Goal: Find specific page/section: Find specific page/section

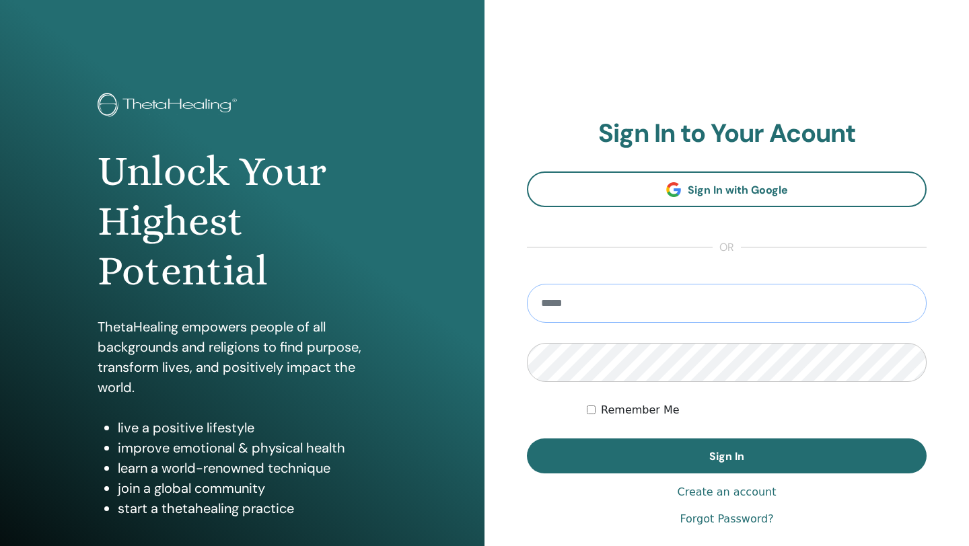
click at [573, 312] on input "email" at bounding box center [727, 303] width 400 height 39
type input "**********"
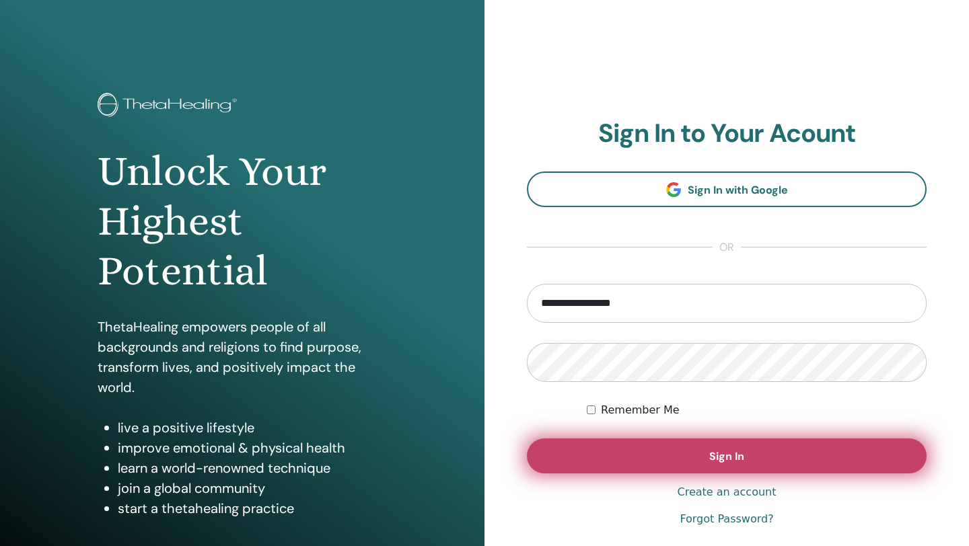
click at [740, 457] on span "Sign In" at bounding box center [726, 457] width 35 height 14
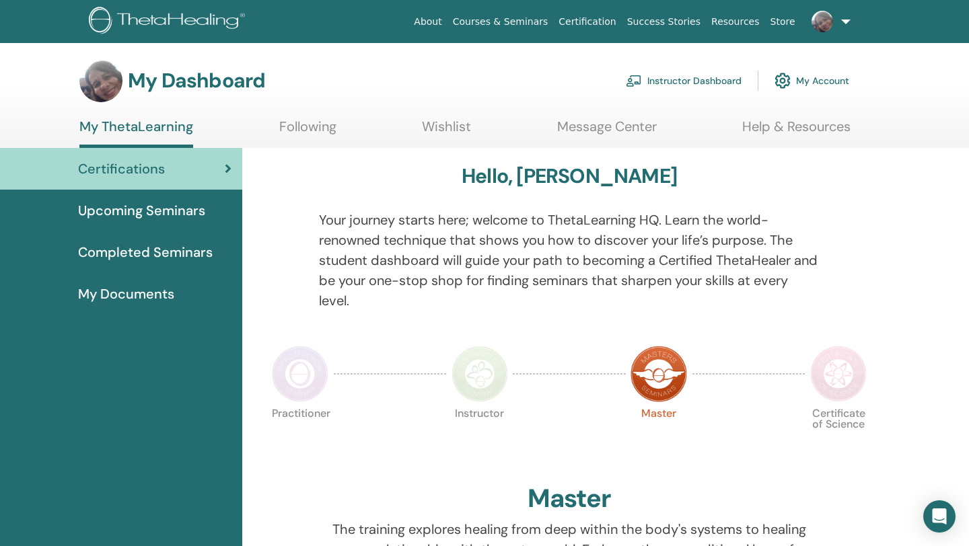
click at [702, 84] on link "Instructor Dashboard" at bounding box center [684, 81] width 116 height 30
